Goal: Task Accomplishment & Management: Use online tool/utility

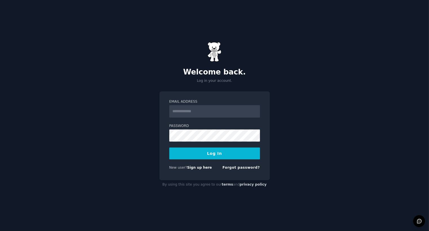
click at [198, 112] on input "Email Address" at bounding box center [214, 111] width 91 height 12
type input "**********"
click at [169, 147] on button "Log In" at bounding box center [214, 153] width 91 height 12
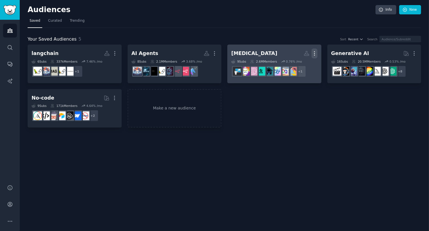
click at [315, 52] on icon "button" at bounding box center [315, 53] width 6 height 6
click at [297, 66] on p "Delete" at bounding box center [299, 65] width 13 height 6
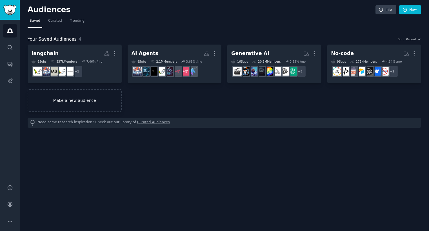
click at [105, 97] on link "Make a new audience" at bounding box center [75, 100] width 94 height 23
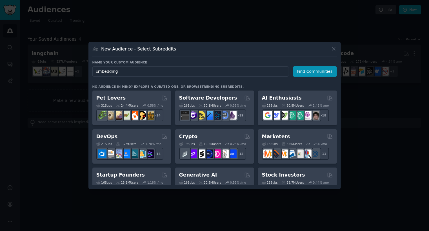
type input "Embeddings"
click button "Find Communities" at bounding box center [315, 71] width 44 height 10
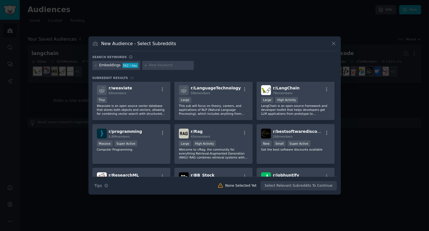
scroll to position [110, 0]
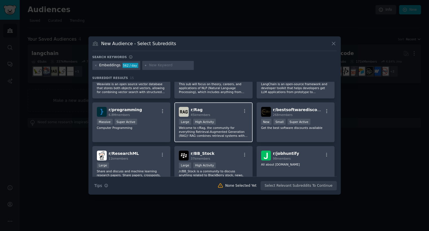
click at [221, 131] on p "Welcome to r/Rag, the community for everything Retrieval-Augmented Generation (…" at bounding box center [213, 132] width 69 height 12
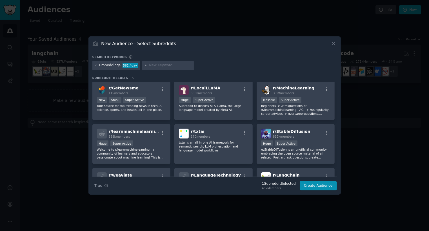
scroll to position [0, 0]
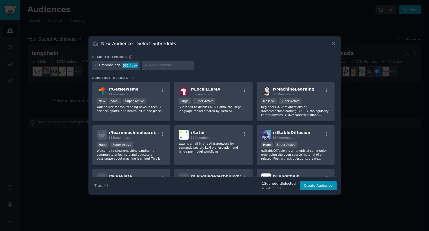
click at [153, 63] on input "text" at bounding box center [170, 65] width 43 height 5
type input "b"
type input "startup"
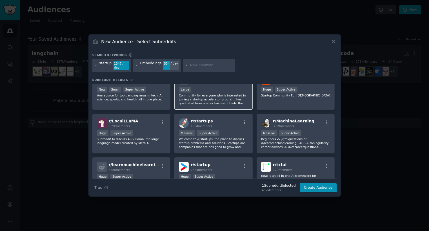
scroll to position [14, 0]
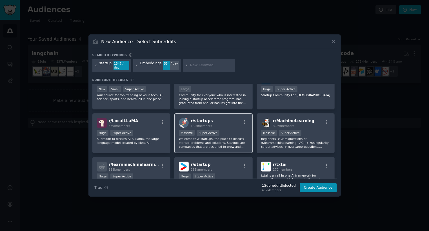
click at [187, 140] on p "Welcome to /r/startups, the place to discuss startup problems and solutions. St…" at bounding box center [213, 143] width 69 height 12
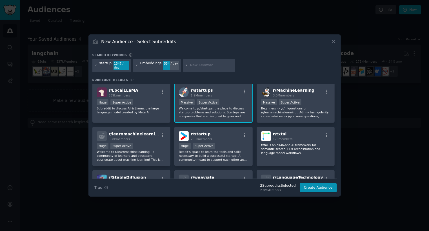
scroll to position [45, 0]
click at [185, 159] on p "Reddit's space to learn the tools and skills necessary to build a successful st…" at bounding box center [213, 155] width 69 height 12
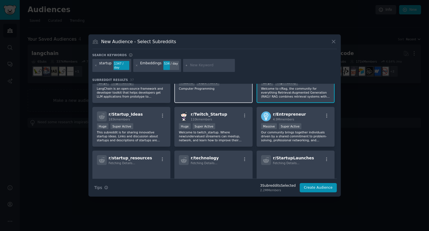
scroll to position [199, 0]
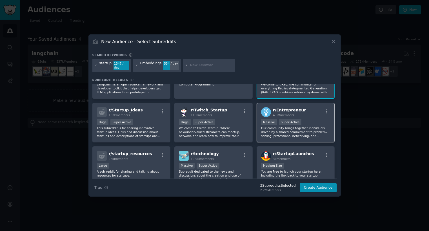
click at [272, 130] on p "Our community brings together individuals driven by a shared commitment to prob…" at bounding box center [295, 132] width 69 height 12
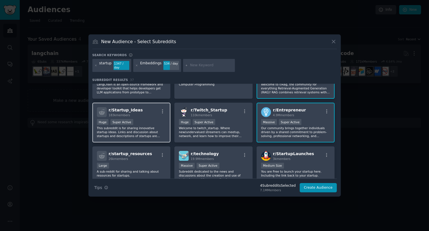
click at [132, 119] on div "Huge Super Active" at bounding box center [131, 122] width 69 height 7
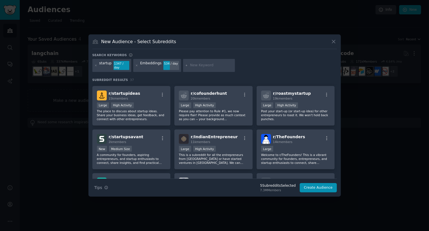
scroll to position [344, 0]
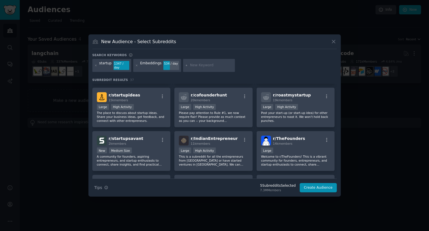
click at [194, 65] on input "text" at bounding box center [211, 65] width 43 height 5
type input "problems"
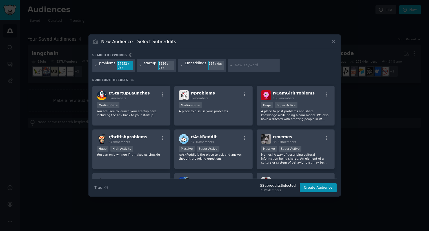
scroll to position [303, 0]
click at [204, 119] on div "r/ problems 8k members Medium Size A place to discuss your problems." at bounding box center [213, 105] width 78 height 40
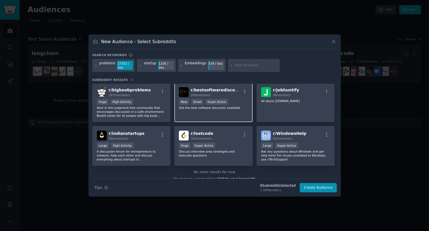
scroll to position [443, 0]
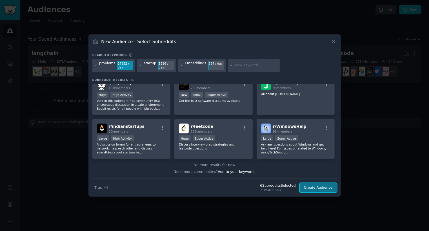
click at [313, 186] on button "Create Audience" at bounding box center [318, 188] width 37 height 10
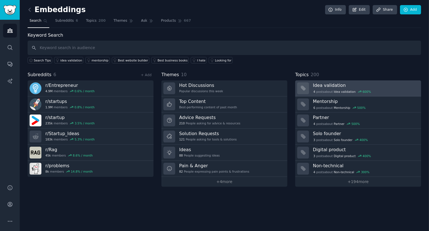
click at [307, 89] on div at bounding box center [303, 88] width 12 height 12
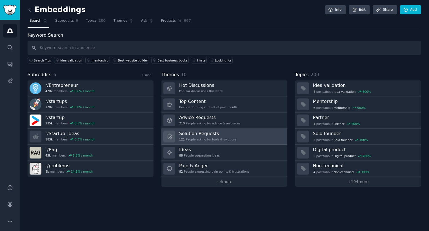
click at [223, 133] on h3 "Solution Requests" at bounding box center [207, 133] width 57 height 6
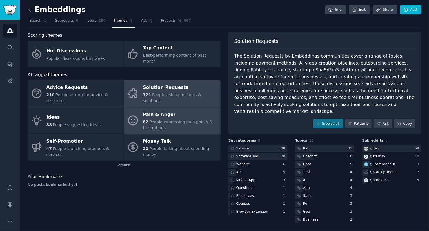
click at [147, 110] on div "Pain & Anger" at bounding box center [180, 114] width 75 height 9
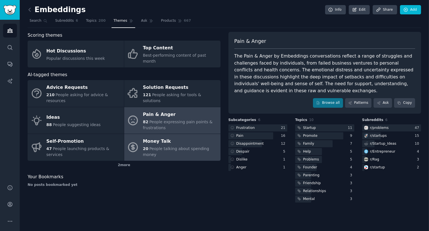
click at [146, 137] on div "Money Talk" at bounding box center [180, 141] width 75 height 9
